Goal: Communication & Community: Ask a question

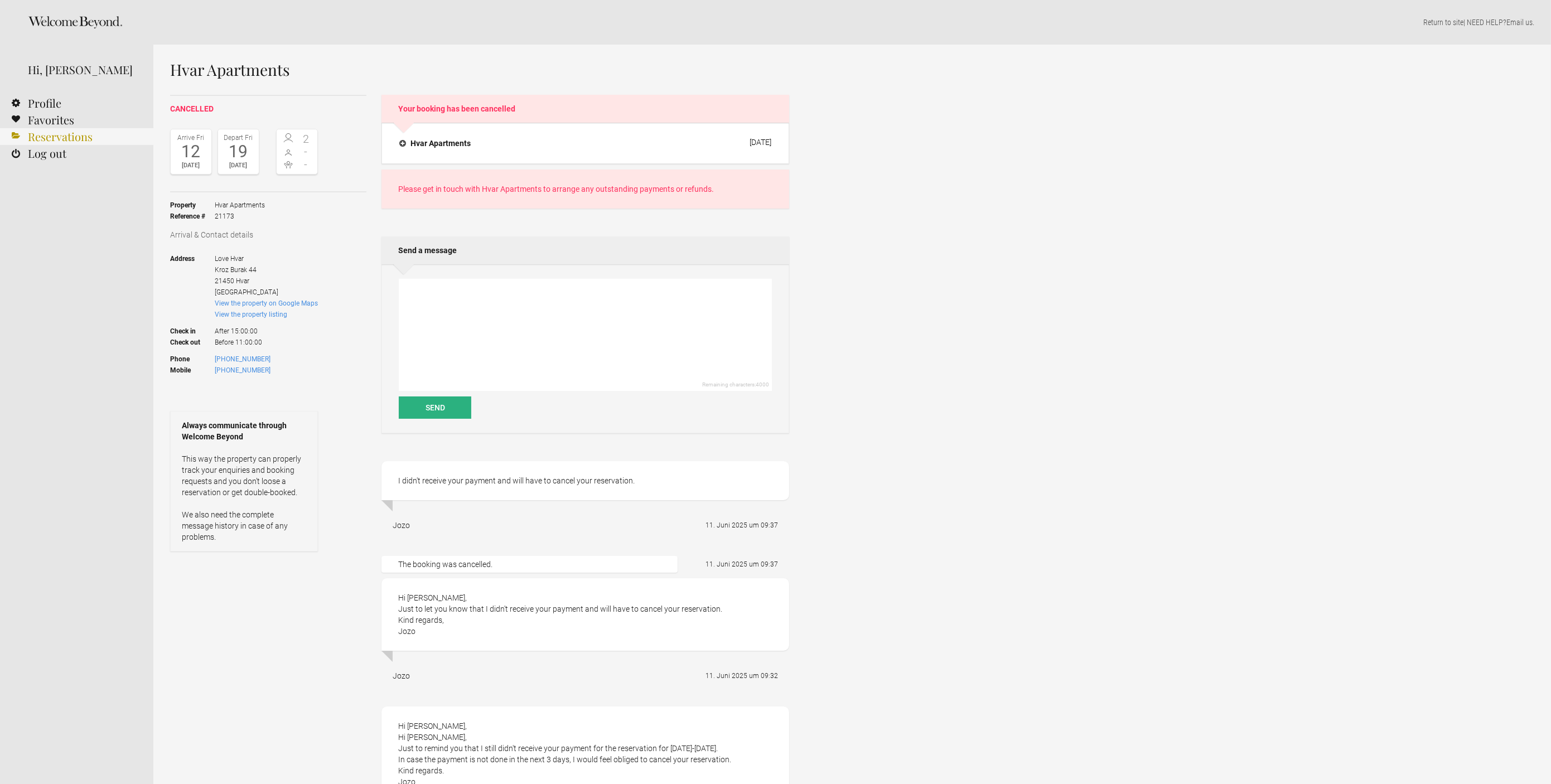
click at [70, 139] on link "Reservations" at bounding box center [77, 137] width 153 height 17
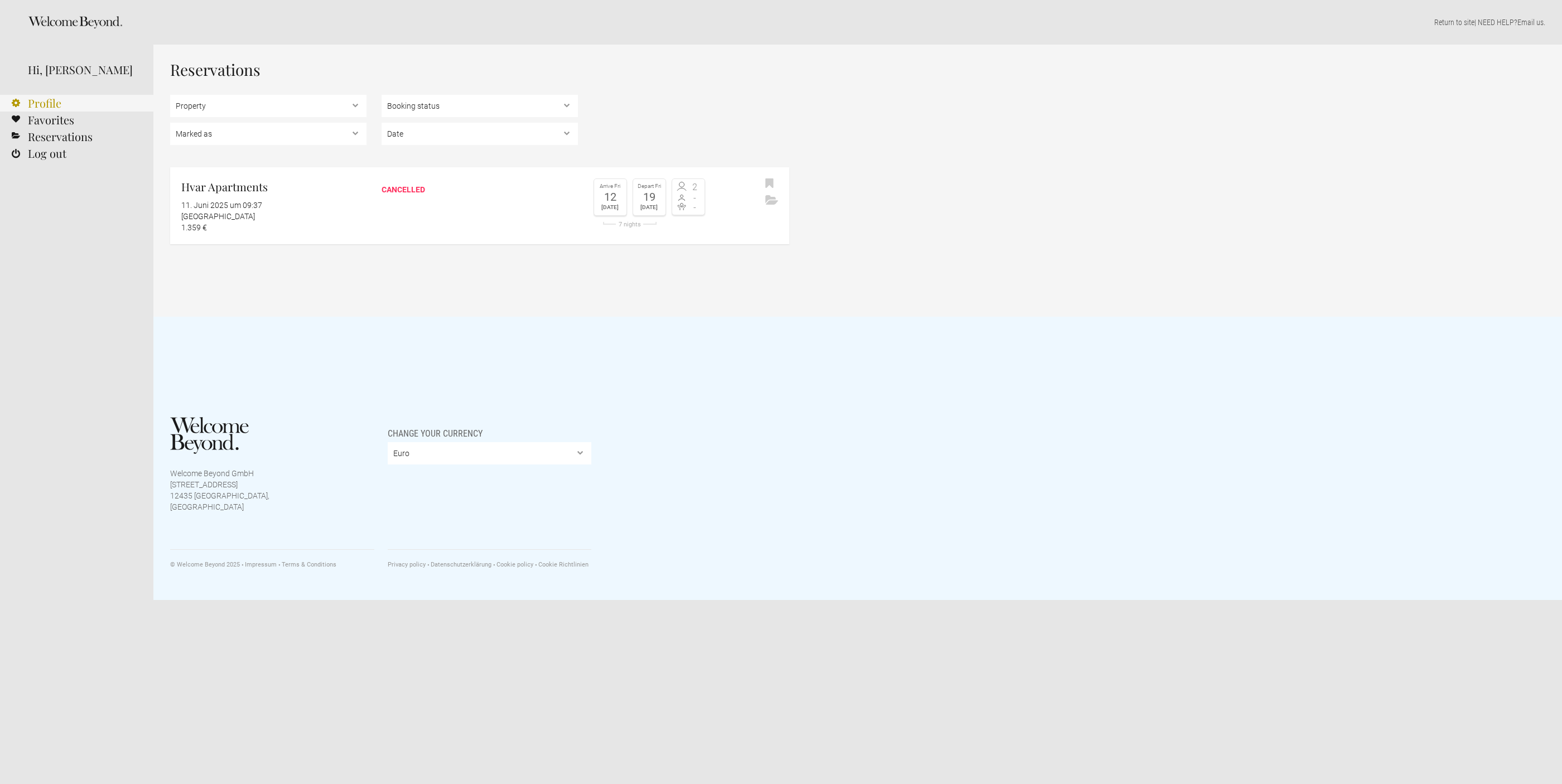
click at [54, 100] on link "Profile" at bounding box center [77, 103] width 153 height 17
click at [57, 121] on link "Favorites" at bounding box center [77, 120] width 153 height 17
click at [225, 200] on div "11. Juni 2025 um 09:37" at bounding box center [274, 205] width 185 height 11
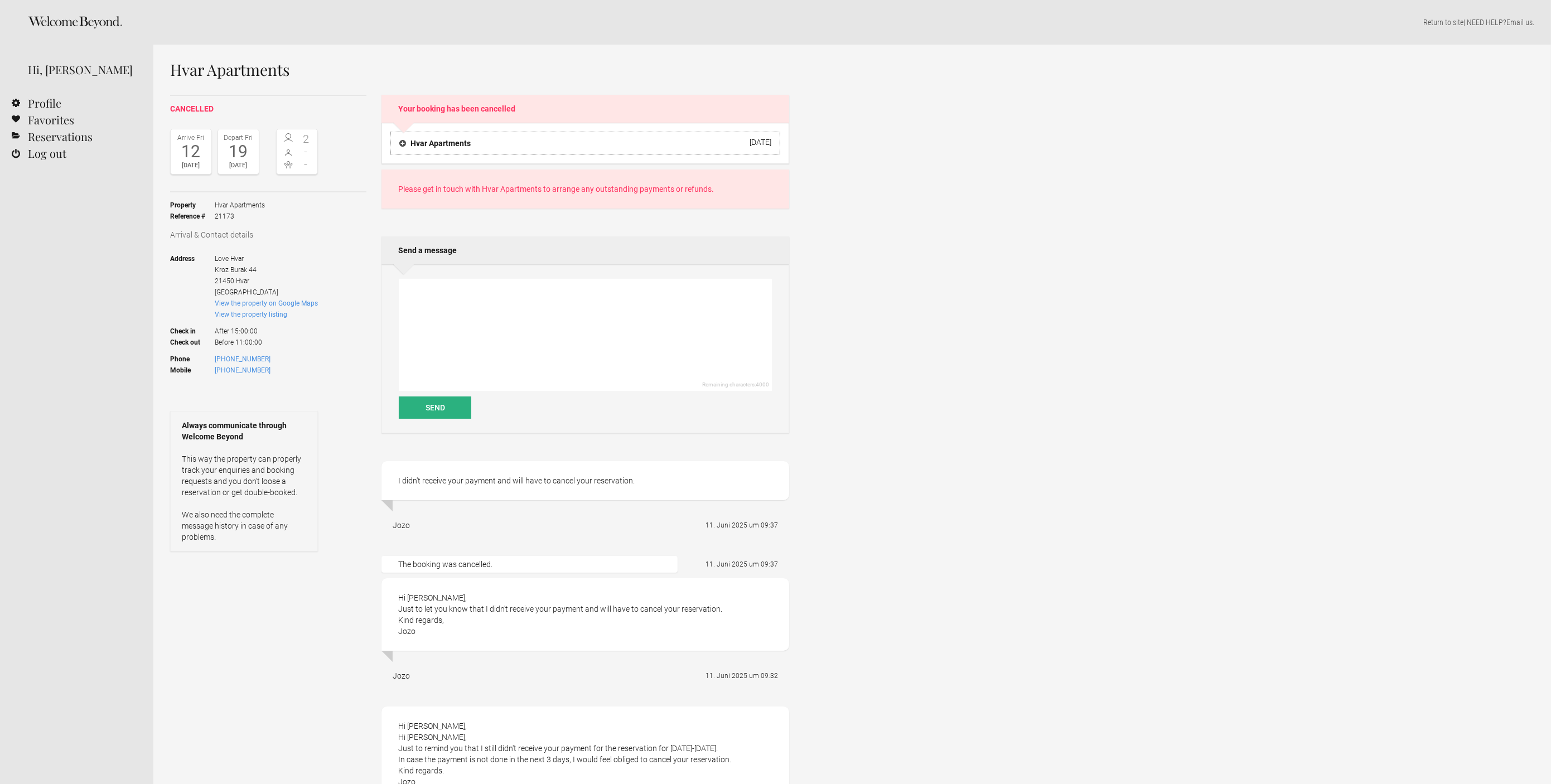
click at [447, 145] on h4 "Hvar Apartments" at bounding box center [435, 143] width 71 height 11
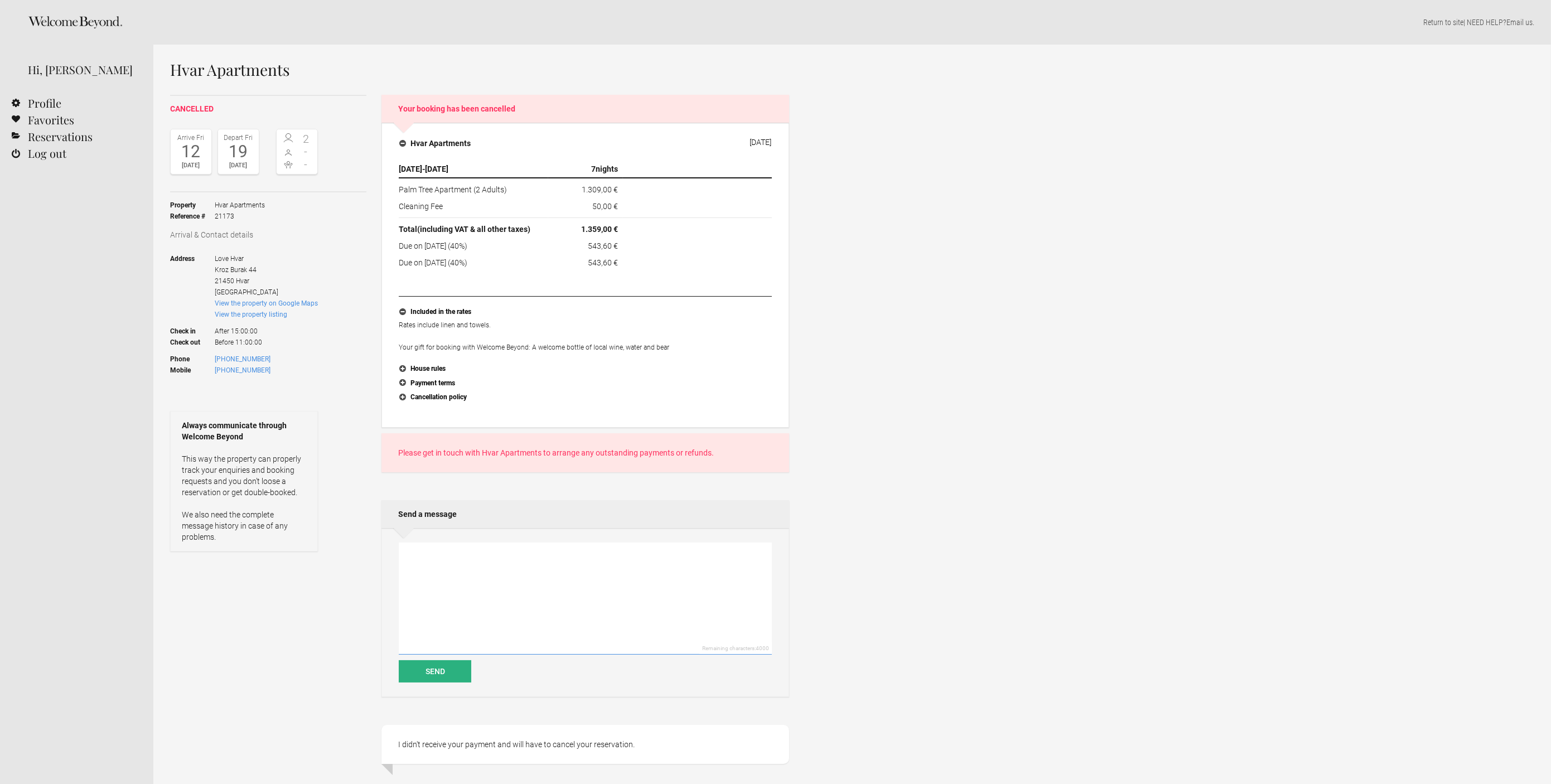
click at [536, 565] on textarea at bounding box center [585, 599] width 373 height 112
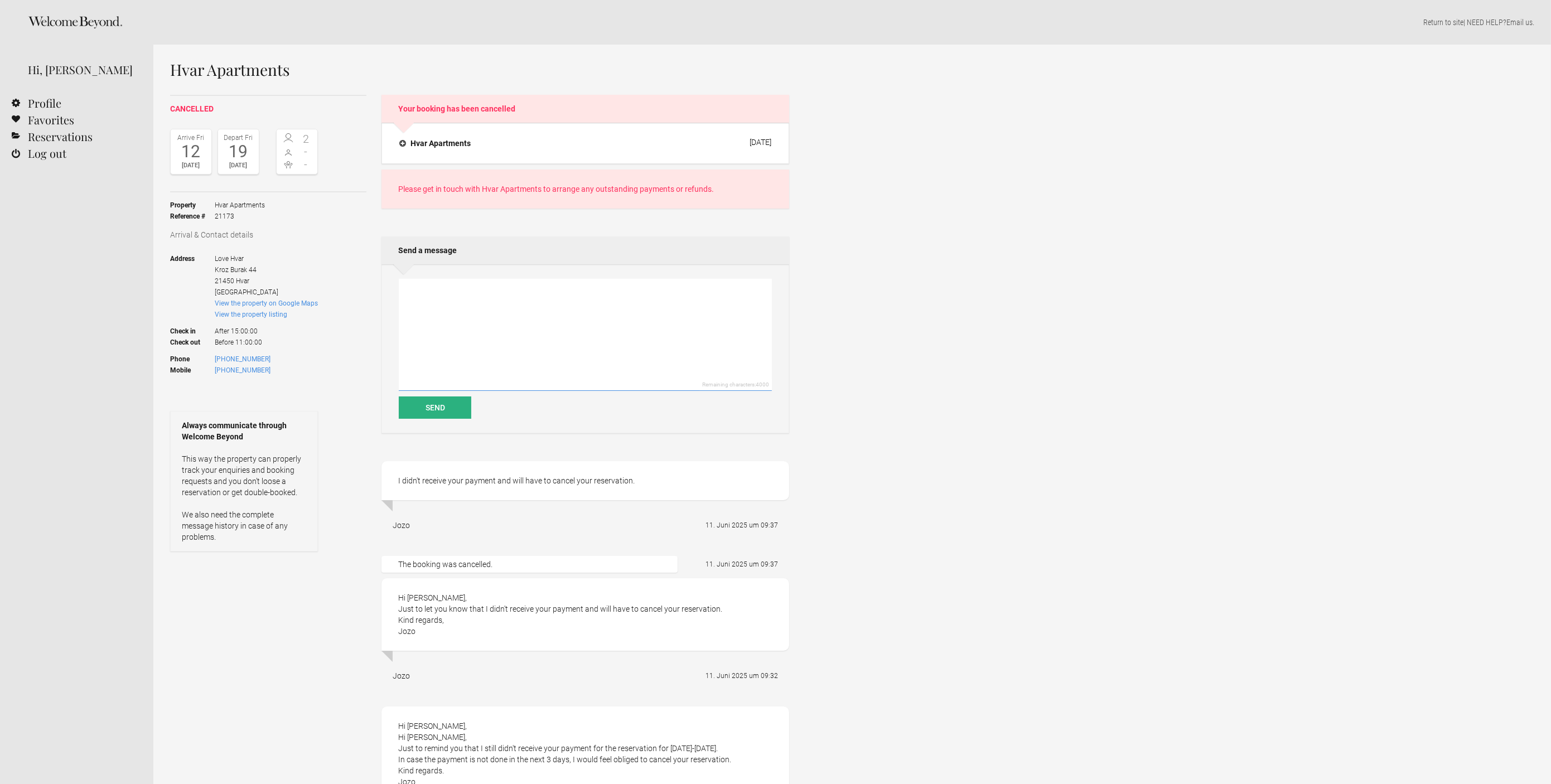
click at [481, 307] on textarea at bounding box center [585, 335] width 373 height 112
type textarea "H"
click at [517, 346] on textarea "Hello [PERSON_NAME], I do not realize your mail and I am surprised that the mon…" at bounding box center [585, 335] width 373 height 112
click at [720, 291] on textarea "Hello [PERSON_NAME], I do not realize your mail and I am surprised that the mon…" at bounding box center [585, 335] width 373 height 112
click at [602, 332] on textarea "Hello [PERSON_NAME], I do not realize your mail and I am surprised that the mon…" at bounding box center [585, 335] width 373 height 112
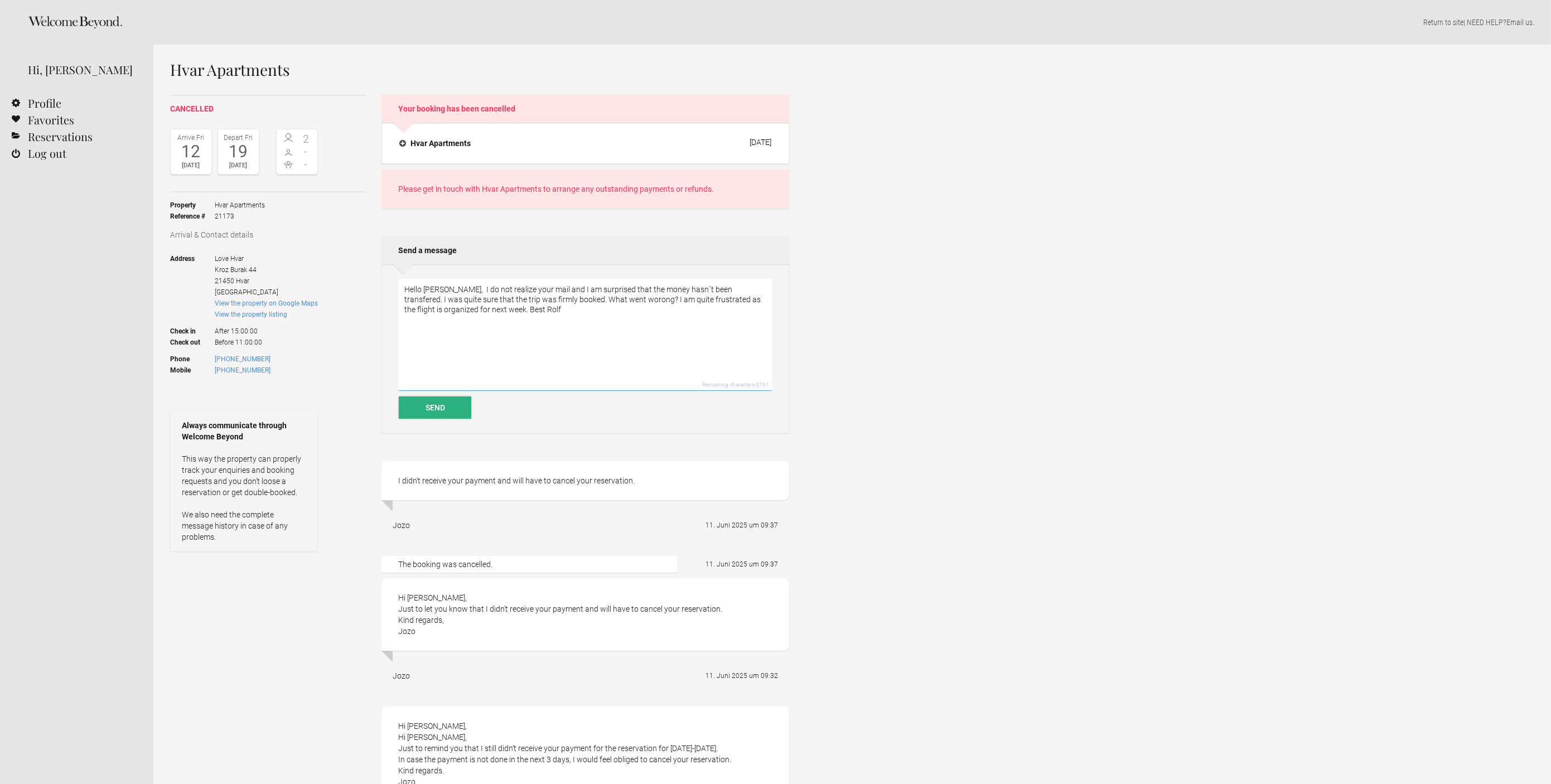
type textarea "Hello [PERSON_NAME], I do not realize your mail and I am surprised that the mon…"
click at [428, 410] on button "Send" at bounding box center [435, 407] width 72 height 22
